Goal: Transaction & Acquisition: Purchase product/service

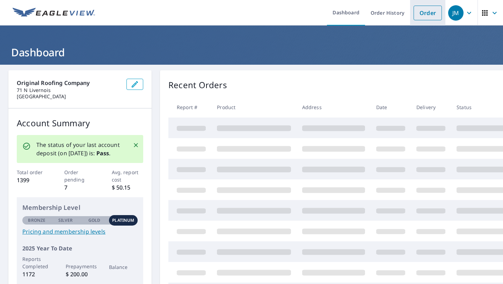
click at [427, 16] on link "Order" at bounding box center [428, 13] width 28 height 15
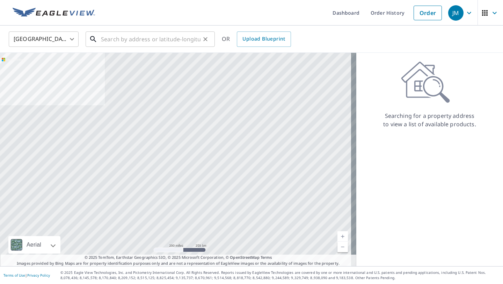
click at [149, 42] on input "text" at bounding box center [151, 39] width 100 height 20
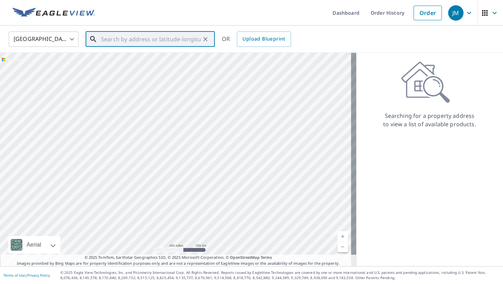
paste input "6237 Lismore"
click at [149, 62] on span "[STREET_ADDRESS]" at bounding box center [155, 59] width 110 height 8
type input "[STREET_ADDRESS]"
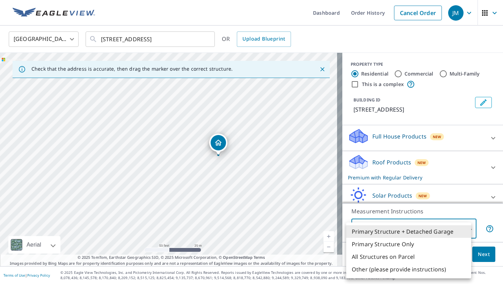
click at [401, 226] on body "JM JM Dashboard Order History Cancel Order JM [GEOGRAPHIC_DATA] [GEOGRAPHIC_DAT…" at bounding box center [251, 142] width 503 height 284
click at [391, 245] on li "Primary Structure Only" at bounding box center [408, 244] width 125 height 13
type input "2"
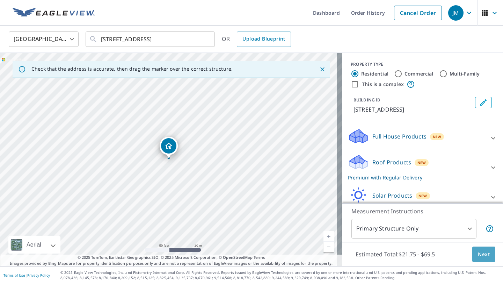
click at [478, 253] on span "Next" at bounding box center [484, 254] width 12 height 9
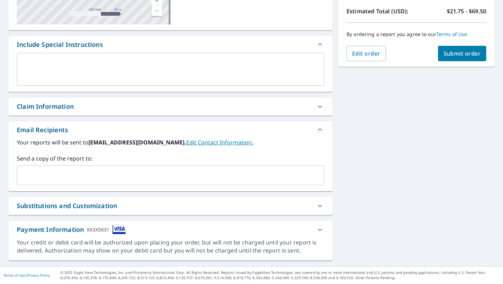
scroll to position [156, 0]
click at [73, 172] on input "text" at bounding box center [165, 175] width 291 height 13
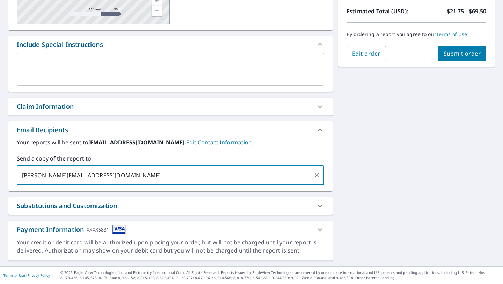
type input "[PERSON_NAME][EMAIL_ADDRESS][DOMAIN_NAME]"
click at [285, 149] on div "Your reports will be sent to [EMAIL_ADDRESS][DOMAIN_NAME]. Edit Contact Informa…" at bounding box center [171, 161] width 308 height 47
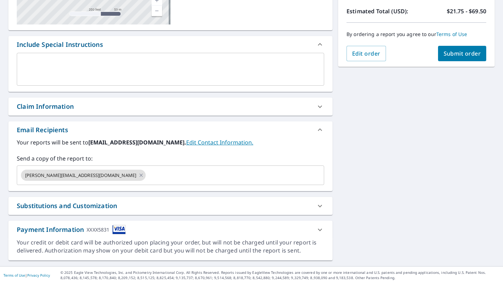
click at [467, 55] on span "Submit order" at bounding box center [462, 54] width 37 height 8
checkbox input "true"
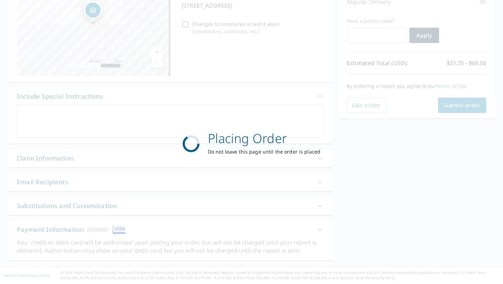
scroll to position [105, 0]
